Goal: Information Seeking & Learning: Learn about a topic

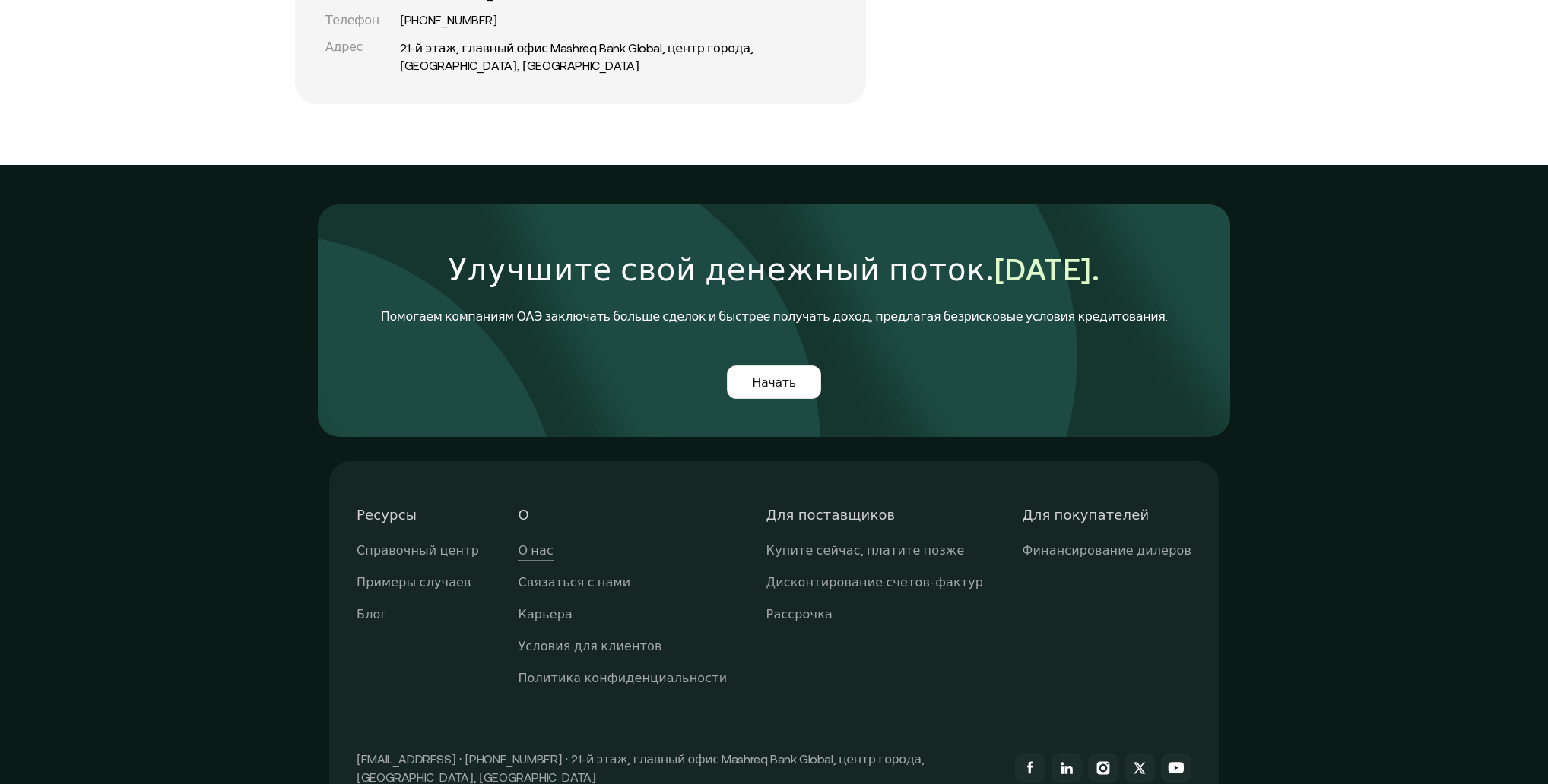
click at [553, 543] on font "О нас" at bounding box center [535, 550] width 35 height 13
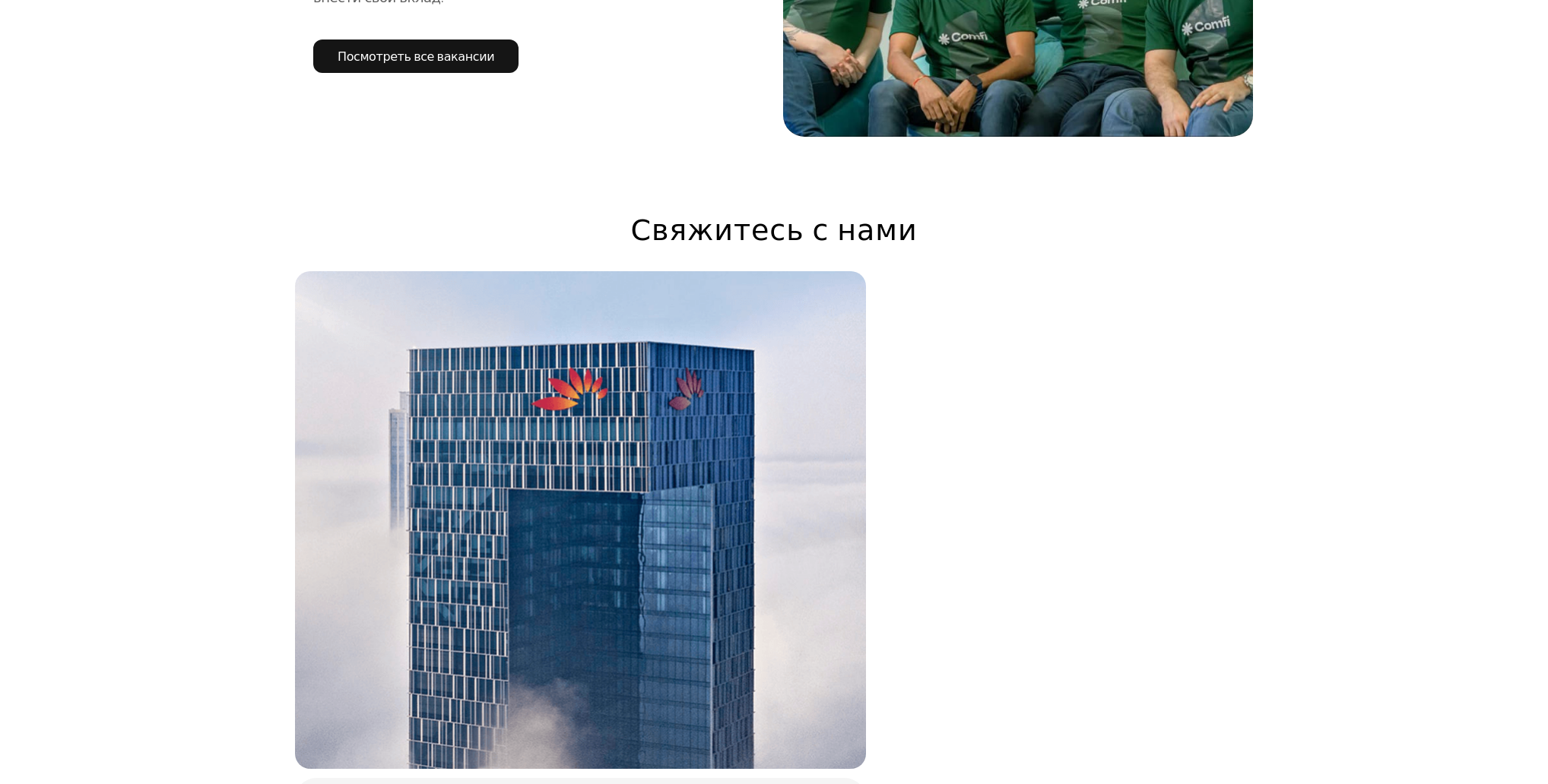
scroll to position [3717, 0]
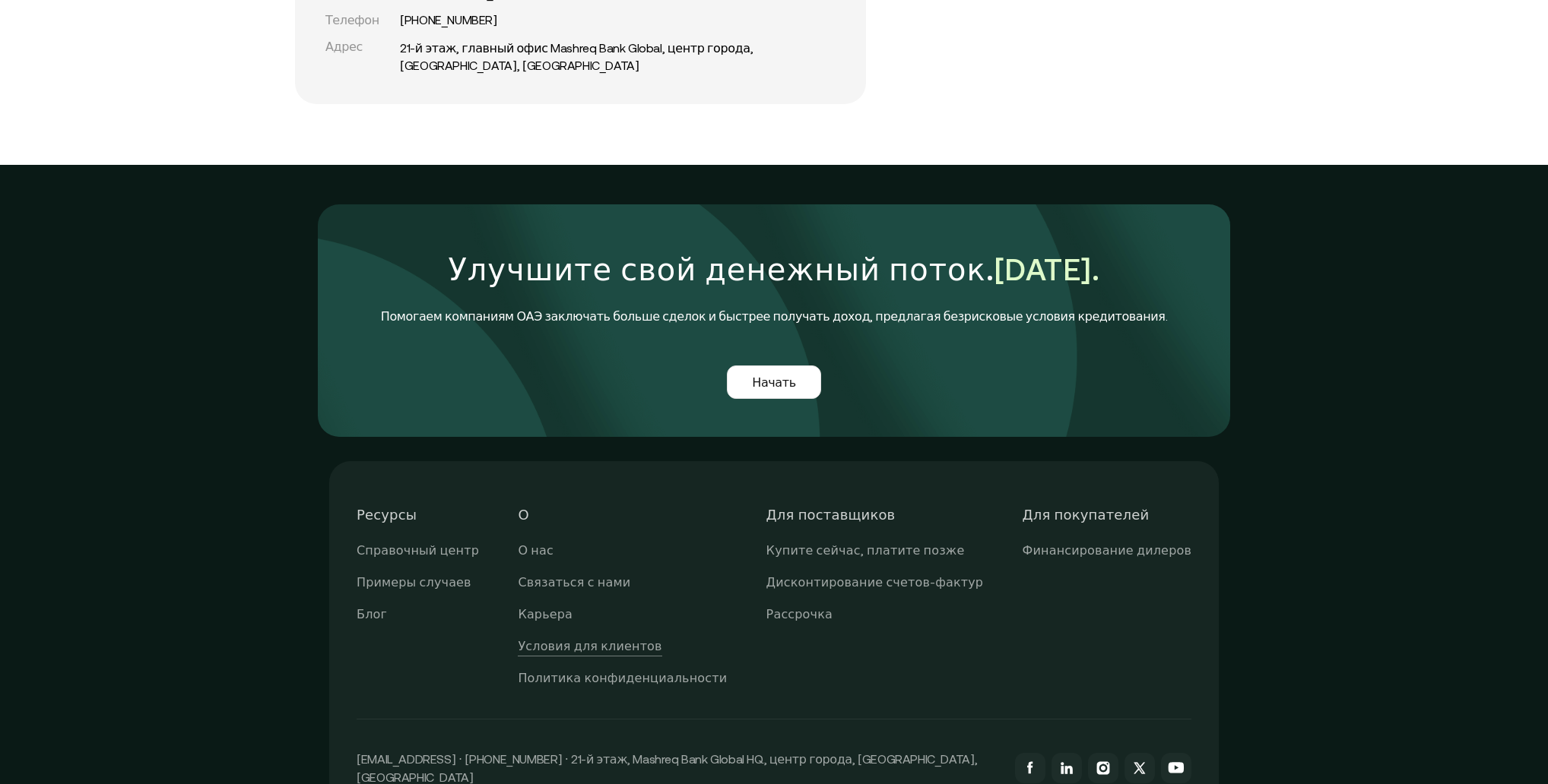
click at [619, 639] on font "Условия для клиентов" at bounding box center [589, 646] width 144 height 13
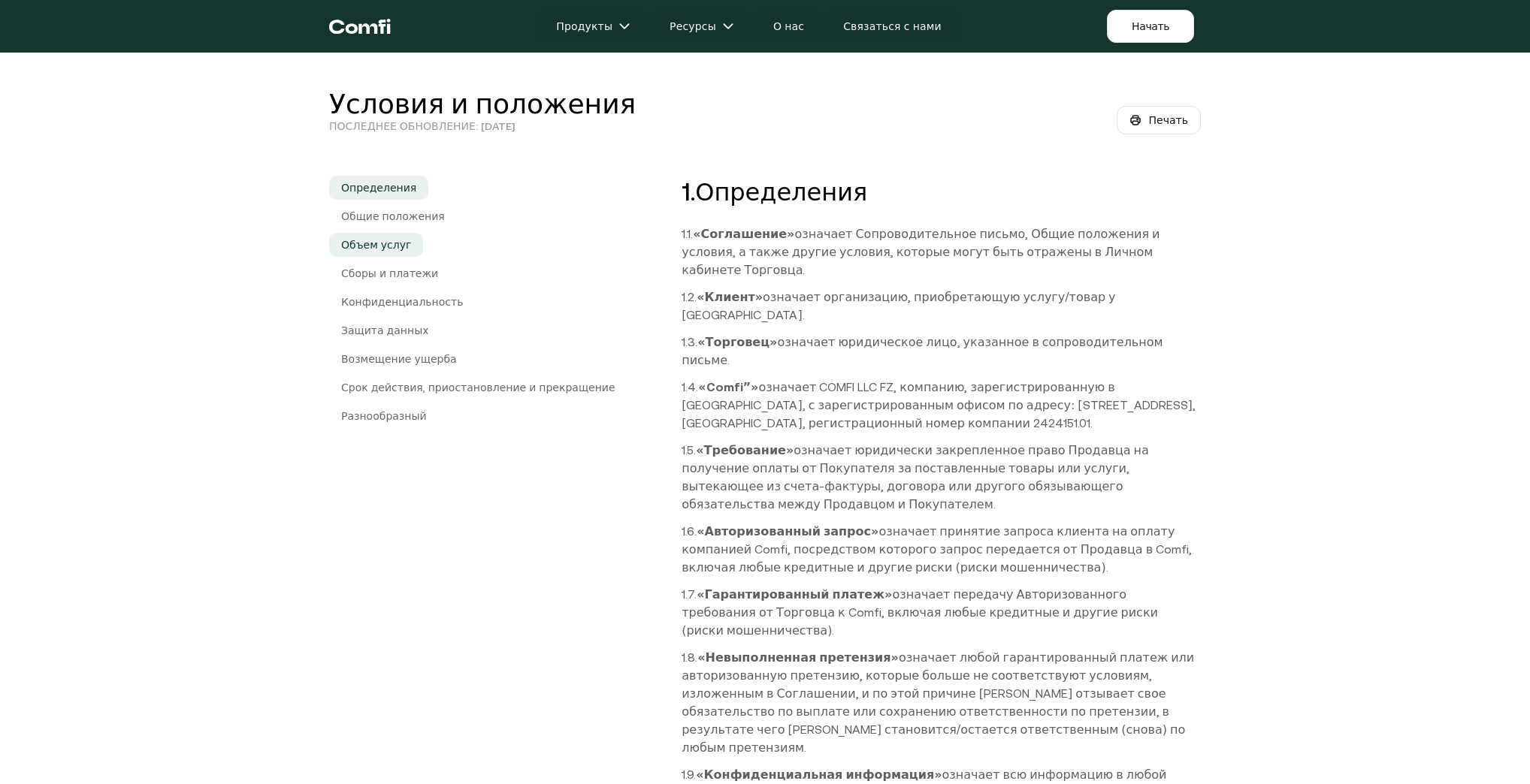
click at [405, 249] on font "Объем услуг" at bounding box center [376, 245] width 70 height 12
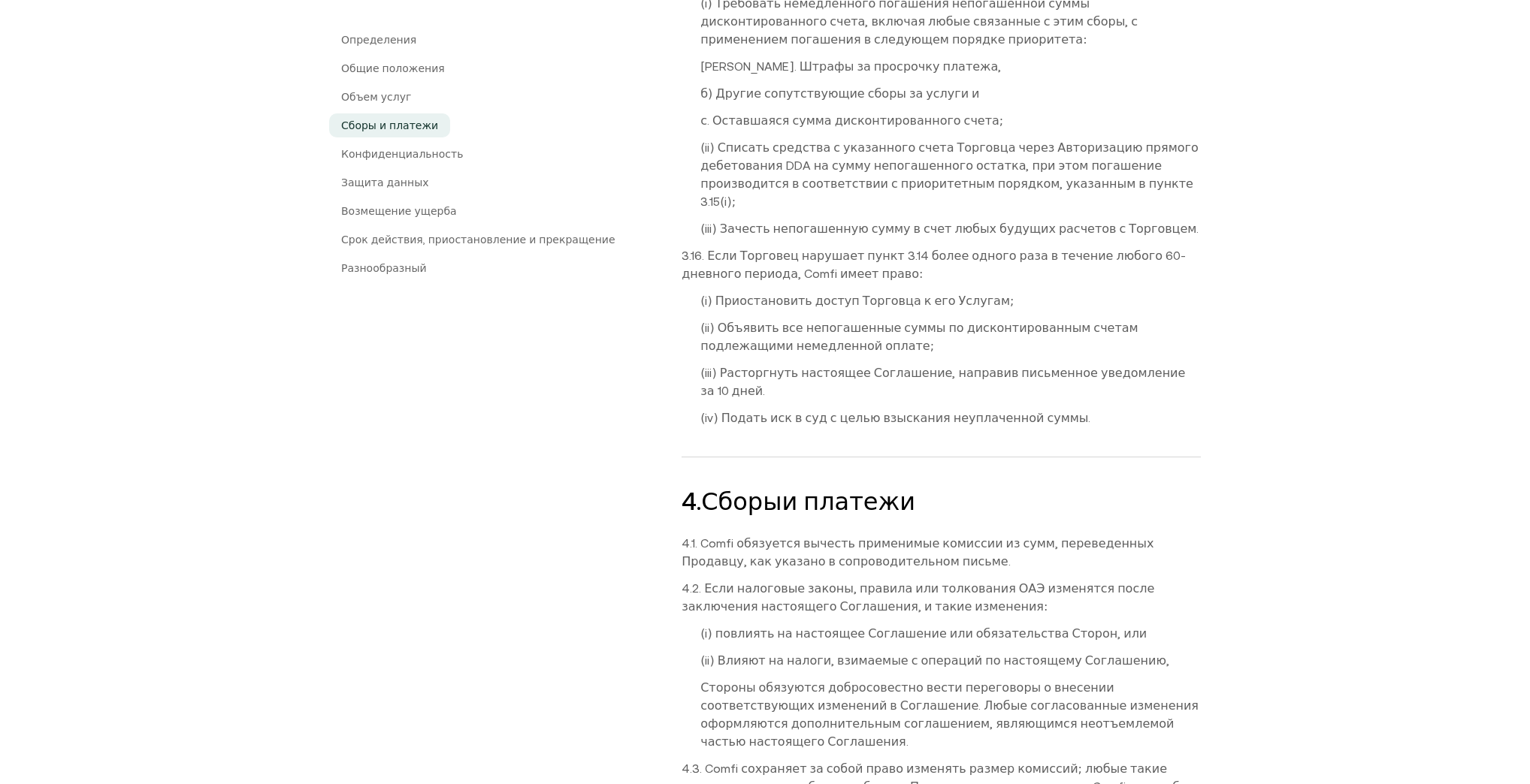
scroll to position [4599, 0]
